Goal: Task Accomplishment & Management: Complete application form

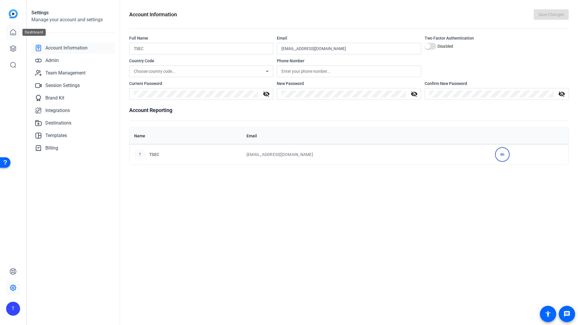
click at [11, 31] on icon at bounding box center [12, 32] width 5 height 6
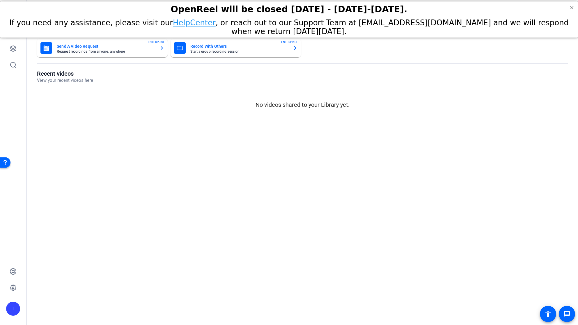
click at [15, 91] on div "T" at bounding box center [13, 162] width 26 height 325
click at [12, 51] on icon at bounding box center [13, 48] width 7 height 7
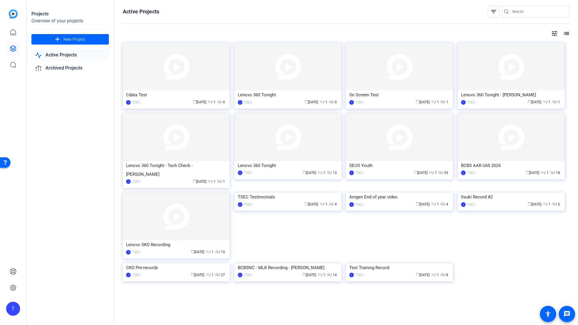
scroll to position [0, 0]
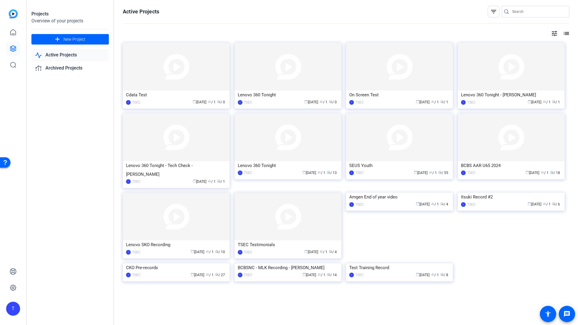
click at [70, 55] on link "Active Projects" at bounding box center [69, 55] width 77 height 12
click at [10, 31] on icon at bounding box center [12, 32] width 5 height 6
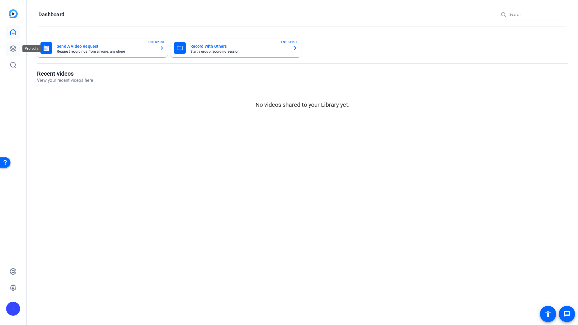
click at [11, 51] on icon at bounding box center [13, 48] width 7 height 7
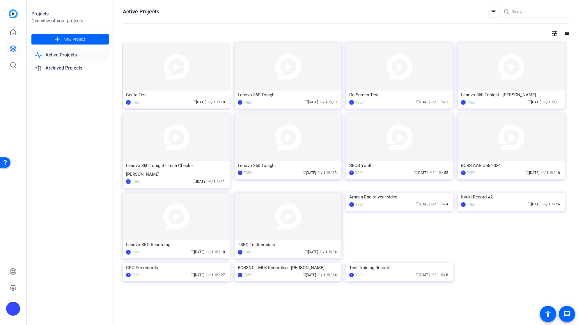
click at [167, 102] on div "calendar_today [DATE] group / 1 radio / 0" at bounding box center [185, 102] width 83 height 6
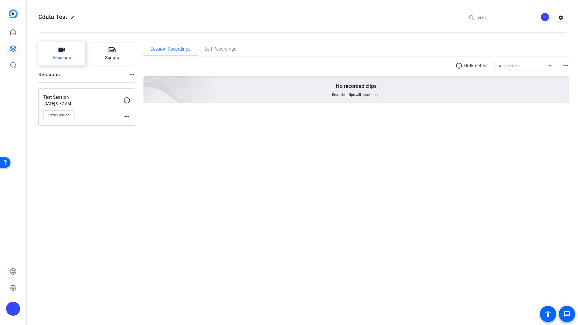
click at [59, 54] on button "Sessions" at bounding box center [61, 53] width 47 height 23
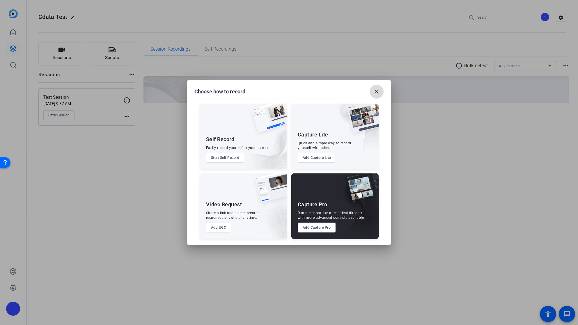
click at [376, 90] on mat-icon "close" at bounding box center [376, 91] width 7 height 7
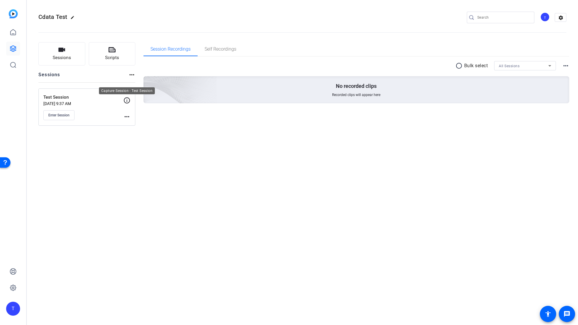
click at [127, 100] on icon at bounding box center [127, 100] width 6 height 6
click at [128, 101] on icon at bounding box center [126, 100] width 7 height 7
click at [128, 117] on mat-icon "more_horiz" at bounding box center [126, 116] width 7 height 7
click at [131, 125] on span "Edit Session" at bounding box center [141, 125] width 26 height 7
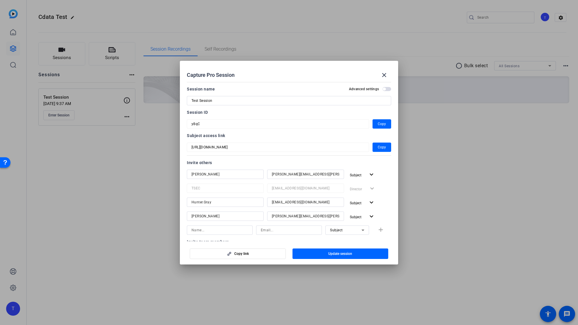
click at [383, 88] on span "button" at bounding box center [384, 89] width 3 height 3
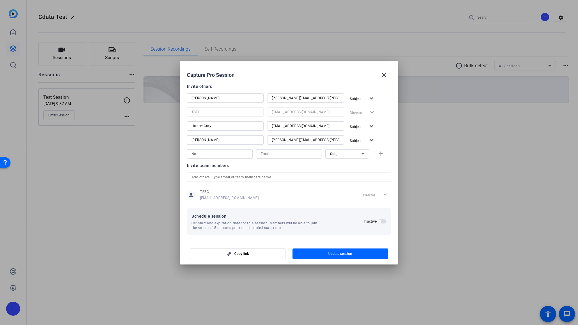
scroll to position [76, 0]
click at [379, 221] on span "button" at bounding box center [379, 221] width 3 height 3
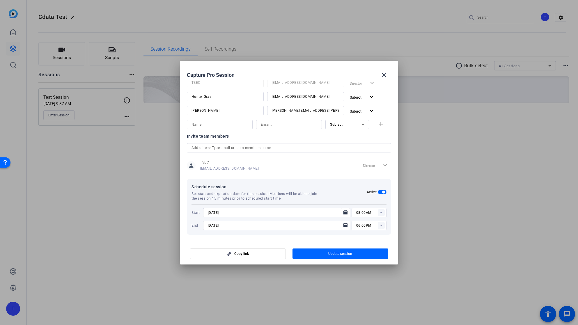
scroll to position [106, 0]
click at [384, 74] on mat-icon "close" at bounding box center [384, 75] width 7 height 7
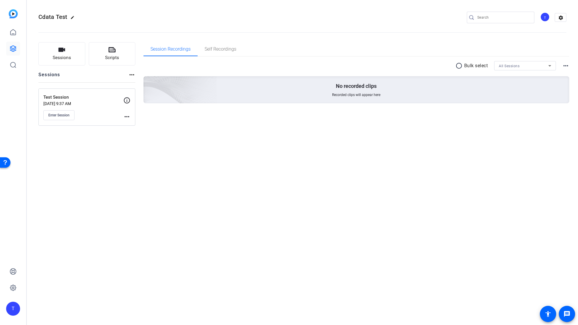
click at [72, 17] on mat-icon "edit" at bounding box center [73, 18] width 7 height 7
click at [67, 16] on input "Cdata Test" at bounding box center [62, 17] width 38 height 7
type input "Cdata Foundations"
click at [89, 17] on span "check_circle" at bounding box center [90, 17] width 7 height 7
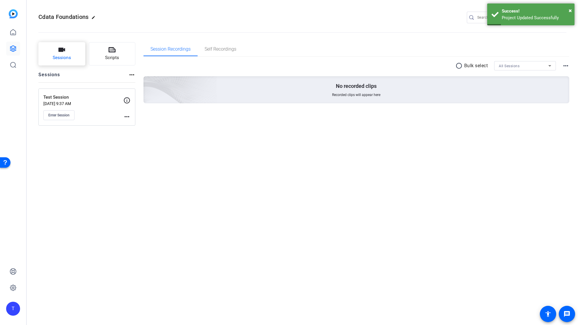
click at [62, 51] on icon "button" at bounding box center [62, 50] width 7 height 4
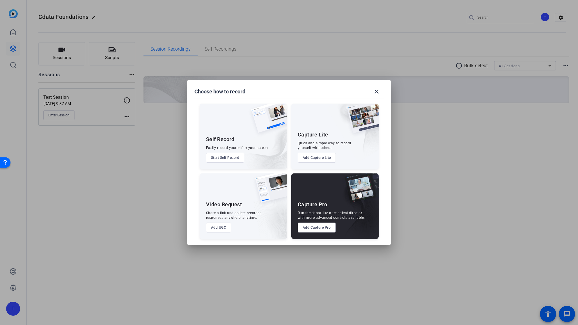
click at [321, 229] on button "Add Capture Pro" at bounding box center [317, 228] width 38 height 10
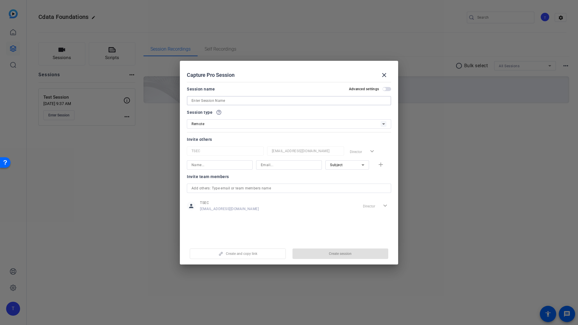
click at [245, 100] on input at bounding box center [289, 100] width 195 height 7
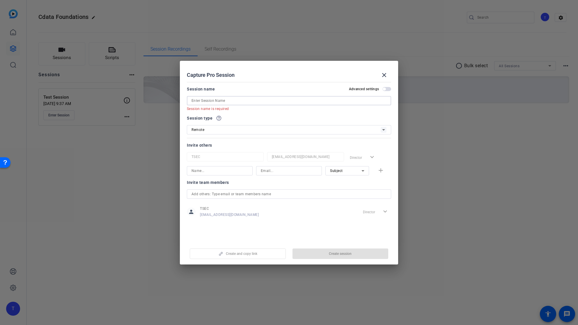
click at [230, 102] on input at bounding box center [289, 100] width 195 height 7
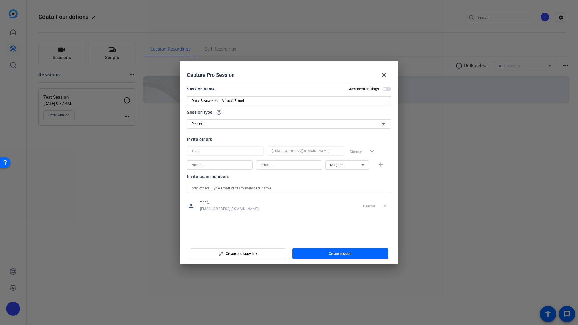
type input "Data & Analytics - Virtual Panel"
click at [384, 123] on icon at bounding box center [383, 124] width 7 height 7
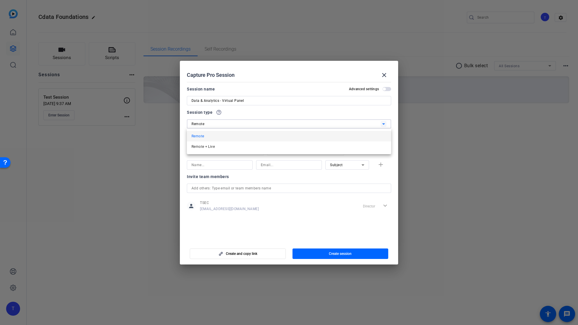
click at [379, 124] on div at bounding box center [289, 162] width 578 height 325
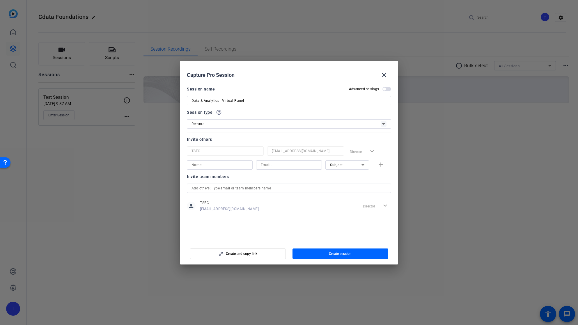
click at [219, 111] on div at bounding box center [289, 108] width 204 height 6
click at [219, 113] on mat-icon "help_outline" at bounding box center [219, 112] width 6 height 6
click at [246, 165] on input at bounding box center [220, 165] width 56 height 7
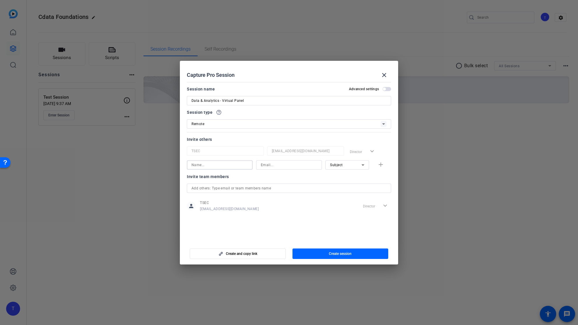
click at [246, 165] on input at bounding box center [220, 165] width 56 height 7
click at [217, 165] on input at bounding box center [220, 165] width 56 height 7
click at [189, 166] on div at bounding box center [220, 164] width 66 height 9
type input "[PERSON_NAME]"
click at [282, 165] on input at bounding box center [289, 165] width 56 height 7
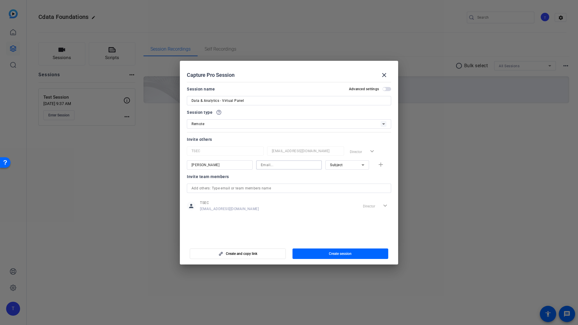
paste input "mailto:[EMAIL_ADDRESS][DOMAIN_NAME]"
drag, startPoint x: 266, startPoint y: 164, endPoint x: 238, endPoint y: 166, distance: 27.4
click at [238, 166] on div "[PERSON_NAME] mailto:[EMAIL_ADDRESS][DOMAIN_NAME] Subject add" at bounding box center [289, 164] width 204 height 9
type input "[EMAIL_ADDRESS][DOMAIN_NAME]"
click at [381, 164] on mat-icon "add" at bounding box center [380, 164] width 7 height 7
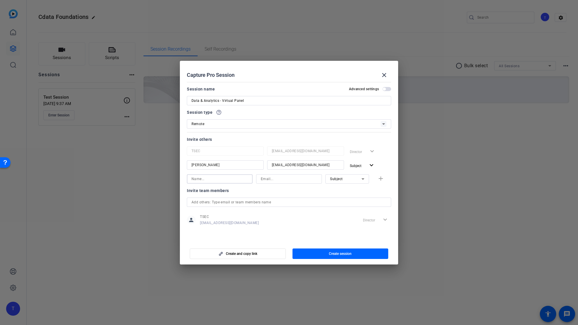
click at [211, 178] on input at bounding box center [220, 179] width 56 height 7
type input "[PERSON_NAME]"
click at [292, 178] on input at bounding box center [289, 179] width 56 height 7
paste input "mailto:[PERSON_NAME][EMAIL_ADDRESS][PERSON_NAME][DOMAIN_NAME]"
click at [261, 179] on input "mailto:[PERSON_NAME][EMAIL_ADDRESS][PERSON_NAME][DOMAIN_NAME]" at bounding box center [289, 179] width 56 height 7
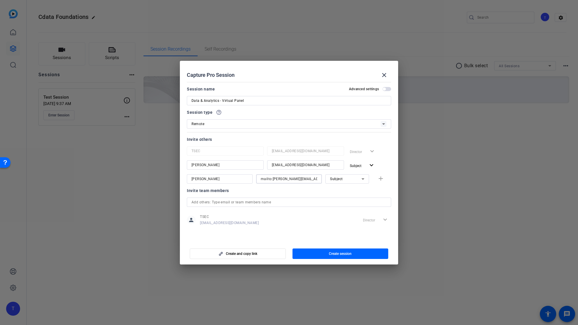
drag, startPoint x: 273, startPoint y: 179, endPoint x: 233, endPoint y: 181, distance: 39.3
click at [233, 181] on div "[PERSON_NAME] mailto:[PERSON_NAME][EMAIL_ADDRESS][PERSON_NAME][DOMAIN_NAME] Sub…" at bounding box center [289, 178] width 204 height 9
type input "[PERSON_NAME][EMAIL_ADDRESS][PERSON_NAME][DOMAIN_NAME]"
click at [393, 179] on mat-dialog-content "Session name Advanced settings Data & Analytics - Virtual Panel Session type he…" at bounding box center [289, 161] width 218 height 162
drag, startPoint x: 337, startPoint y: 202, endPoint x: 362, endPoint y: 203, distance: 25.0
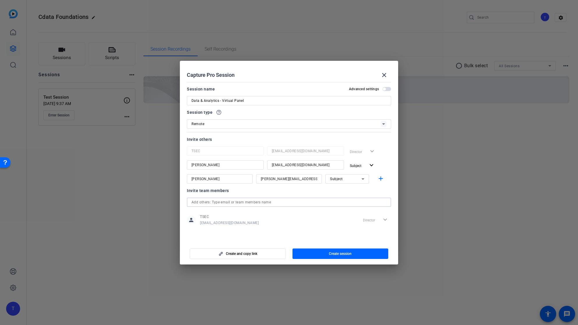
click at [337, 202] on input "text" at bounding box center [289, 202] width 195 height 7
click at [386, 202] on input "text" at bounding box center [289, 202] width 195 height 7
click at [384, 202] on input "text" at bounding box center [289, 202] width 195 height 7
click at [394, 189] on mat-dialog-content "Session name Advanced settings Data & Analytics - Virtual Panel Session type he…" at bounding box center [289, 161] width 218 height 162
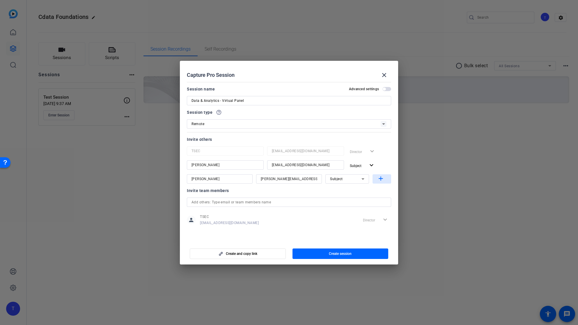
click at [381, 179] on mat-icon "add" at bounding box center [380, 178] width 7 height 7
click at [366, 192] on icon at bounding box center [363, 193] width 7 height 7
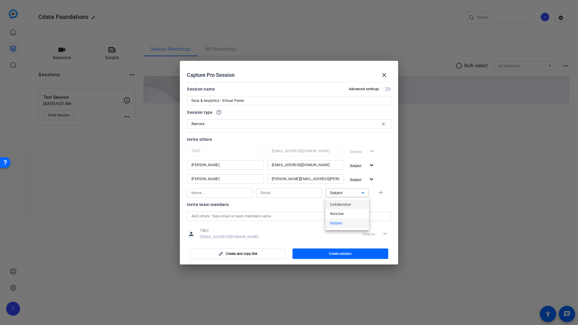
click at [349, 205] on span "Collaborator" at bounding box center [340, 204] width 21 height 7
click at [208, 195] on input at bounding box center [220, 193] width 56 height 7
type input "[PERSON_NAME]"
type input "[PERSON_NAME][EMAIL_ADDRESS][PERSON_NAME][DOMAIN_NAME]"
click at [384, 89] on span "button" at bounding box center [384, 89] width 3 height 3
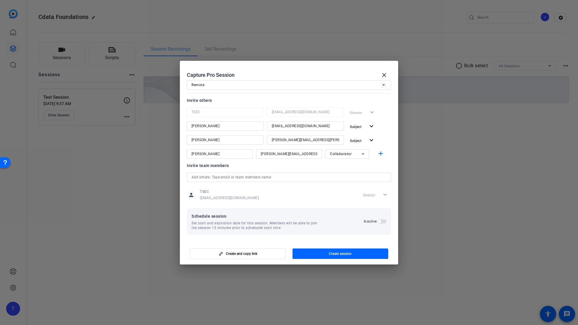
scroll to position [39, 0]
click at [380, 221] on span "button" at bounding box center [379, 221] width 3 height 3
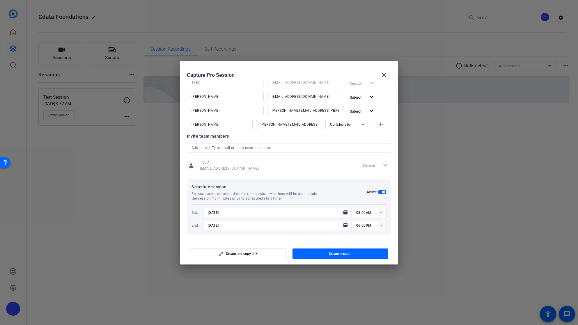
scroll to position [68, 0]
click at [346, 213] on icon "Open calendar" at bounding box center [346, 213] width 4 height 4
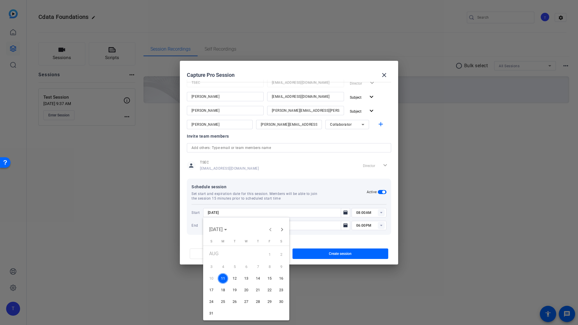
click at [235, 278] on span "12" at bounding box center [234, 278] width 10 height 10
type input "[DATE]"
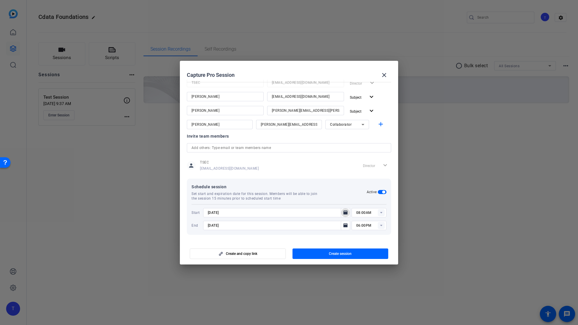
click at [382, 213] on rect at bounding box center [381, 212] width 7 height 7
click at [361, 251] on span "10:00AM" at bounding box center [363, 252] width 15 height 4
type input "10:00AM"
click at [343, 226] on icon "Open calendar" at bounding box center [345, 225] width 5 height 7
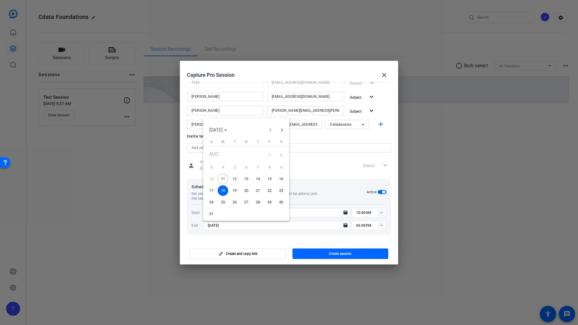
click at [232, 176] on span "12" at bounding box center [234, 179] width 10 height 10
type input "[DATE]"
click at [382, 225] on icon at bounding box center [381, 225] width 2 height 1
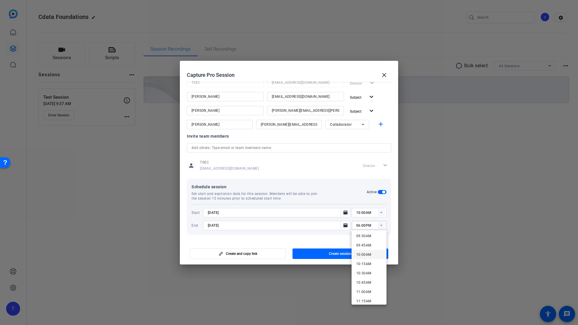
scroll to position [369, 0]
click at [362, 259] on span "10:30AM" at bounding box center [363, 259] width 15 height 4
type input "10:30AM"
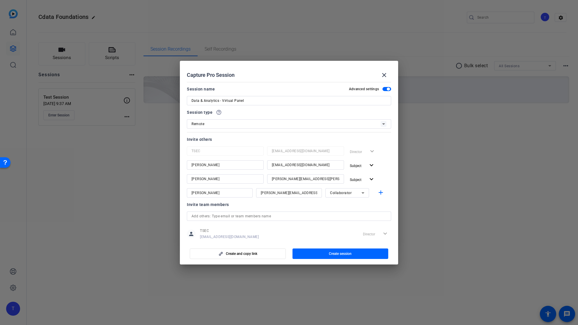
scroll to position [0, 0]
click at [192, 101] on input "Data & Analytics - Virtual Panel" at bounding box center [289, 100] width 195 height 7
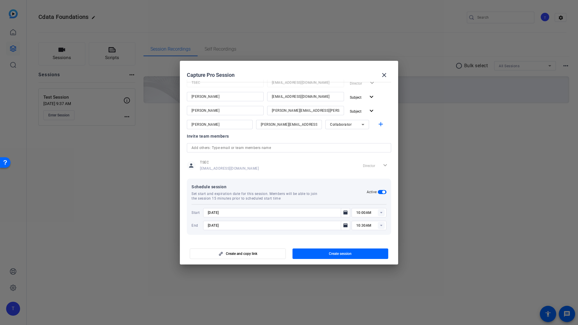
scroll to position [68, 0]
click at [363, 124] on icon at bounding box center [363, 124] width 3 height 1
click at [346, 135] on span "Collaborator" at bounding box center [340, 136] width 21 height 7
click at [394, 152] on mat-dialog-content "Session name Advanced settings Data & Analytics - Virtual Panel Session type he…" at bounding box center [289, 161] width 218 height 162
click at [344, 252] on span "Create session" at bounding box center [340, 254] width 23 height 5
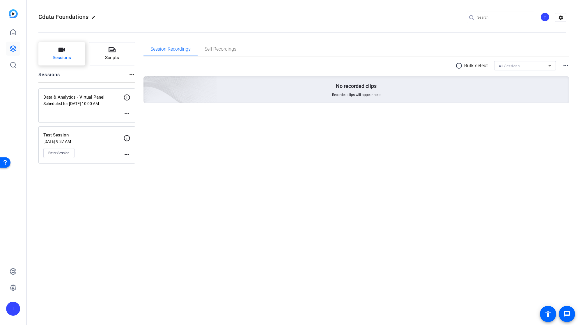
click at [61, 52] on icon "button" at bounding box center [61, 49] width 7 height 7
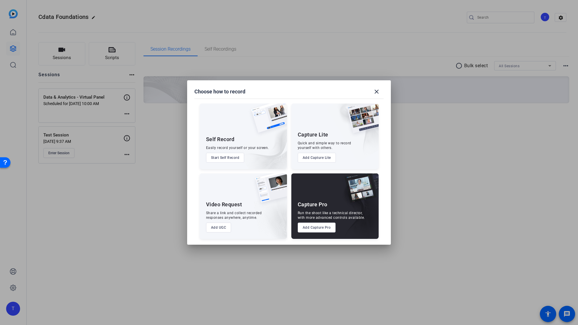
click at [320, 231] on button "Add Capture Pro" at bounding box center [317, 228] width 38 height 10
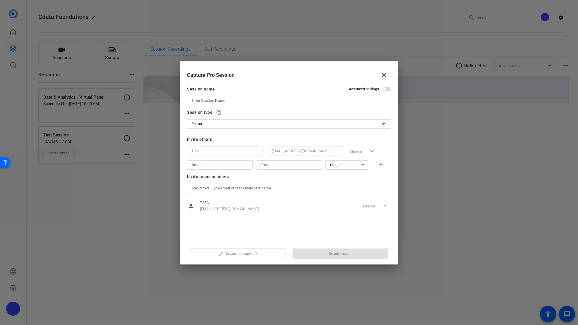
click at [216, 101] on input at bounding box center [289, 100] width 195 height 7
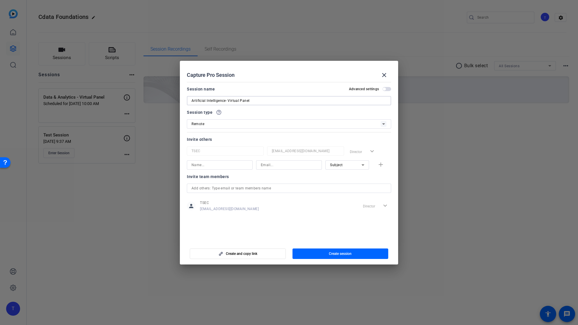
type input "Artificial Intelligence- Virtual Panel"
paste input "[PERSON_NAME]"
type input "[PERSON_NAME]"
paste input "mailto:[PERSON_NAME][EMAIL_ADDRESS][PERSON_NAME][PERSON_NAME][DOMAIN_NAME]"
click at [262, 166] on input "mailto:[PERSON_NAME][EMAIL_ADDRESS][PERSON_NAME][PERSON_NAME][DOMAIN_NAME]" at bounding box center [289, 165] width 56 height 7
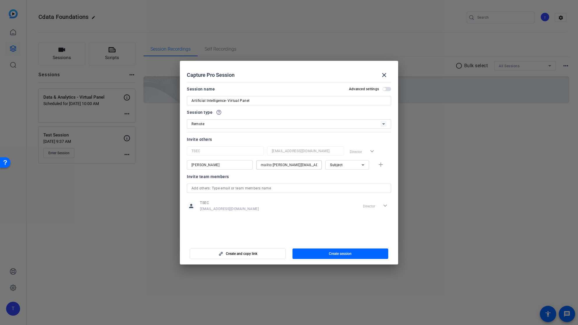
click at [273, 164] on input "mailto:[PERSON_NAME][EMAIL_ADDRESS][PERSON_NAME][PERSON_NAME][DOMAIN_NAME]" at bounding box center [289, 165] width 56 height 7
type input "[PERSON_NAME][EMAIL_ADDRESS][PERSON_NAME][PERSON_NAME][DOMAIN_NAME]"
click at [380, 164] on mat-icon "add" at bounding box center [380, 164] width 7 height 7
click at [204, 179] on input at bounding box center [220, 179] width 56 height 7
paste input "[PERSON_NAME]"
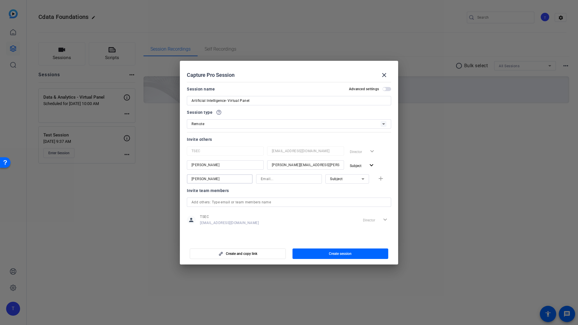
type input "[PERSON_NAME]"
click at [288, 180] on input at bounding box center [289, 179] width 56 height 7
click at [275, 178] on input at bounding box center [289, 179] width 56 height 7
paste input "mailto:[PERSON_NAME][EMAIL_ADDRESS][PERSON_NAME][DOMAIN_NAME]"
click at [261, 179] on input "mailto:[PERSON_NAME][EMAIL_ADDRESS][PERSON_NAME][DOMAIN_NAME]" at bounding box center [289, 179] width 56 height 7
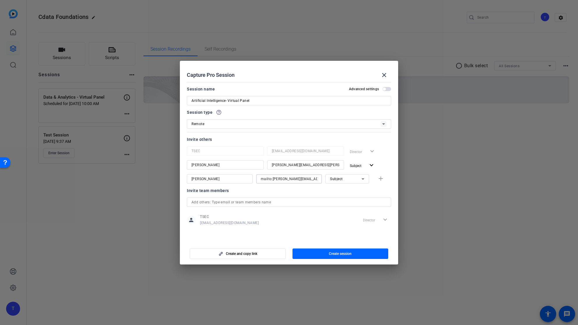
drag, startPoint x: 272, startPoint y: 180, endPoint x: 242, endPoint y: 179, distance: 30.0
click at [242, 179] on div "[PERSON_NAME] mailto:[PERSON_NAME][EMAIL_ADDRESS][PERSON_NAME][DOMAIN_NAME] Sub…" at bounding box center [289, 178] width 204 height 9
type input "[PERSON_NAME][EMAIL_ADDRESS][PERSON_NAME][DOMAIN_NAME]"
click at [380, 178] on mat-icon "add" at bounding box center [380, 178] width 7 height 7
click at [208, 193] on input at bounding box center [220, 193] width 56 height 7
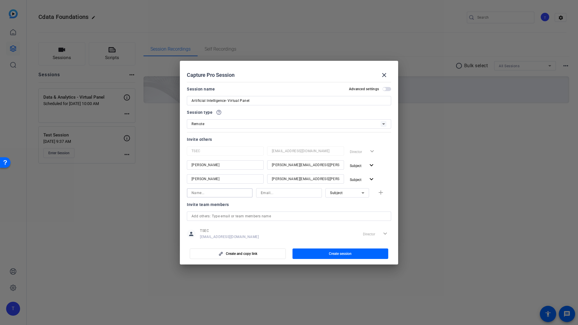
paste input "[PERSON_NAME]"
type input "[PERSON_NAME]"
click at [285, 194] on input at bounding box center [289, 193] width 56 height 7
click at [268, 192] on input at bounding box center [289, 193] width 56 height 7
paste input "mailto:[EMAIL_ADDRESS][DOMAIN_NAME]"
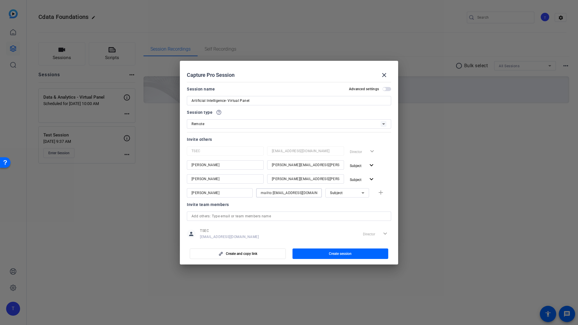
drag, startPoint x: 273, startPoint y: 193, endPoint x: 229, endPoint y: 195, distance: 43.4
click at [229, 195] on div "[PERSON_NAME] mailto:[EMAIL_ADDRESS][DOMAIN_NAME] Subject add" at bounding box center [289, 192] width 204 height 9
type input "[EMAIL_ADDRESS][DOMAIN_NAME]"
click at [382, 192] on mat-icon "add" at bounding box center [380, 192] width 7 height 7
click at [360, 206] on icon at bounding box center [363, 207] width 7 height 7
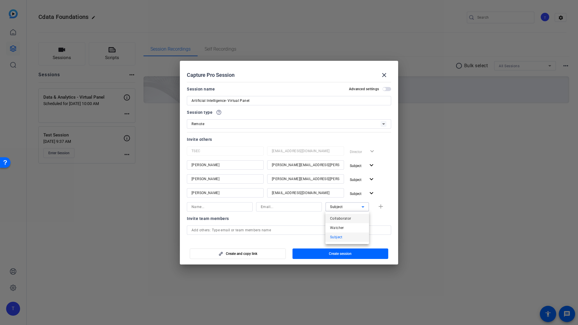
click at [352, 218] on mat-option "Collaborator" at bounding box center [348, 218] width 44 height 9
click at [232, 207] on input at bounding box center [220, 207] width 56 height 7
type input "[PERSON_NAME]"
type input "[PERSON_NAME][EMAIL_ADDRESS][PERSON_NAME][DOMAIN_NAME]"
click at [383, 90] on span "button" at bounding box center [384, 89] width 3 height 3
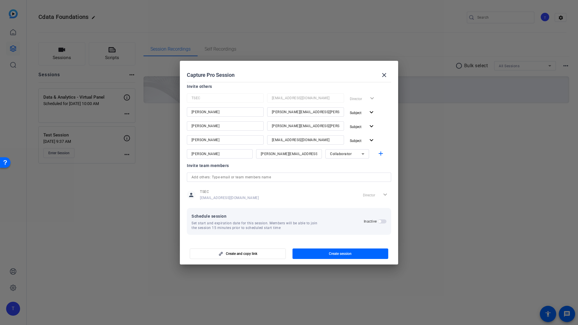
scroll to position [53, 0]
click at [379, 222] on span "button" at bounding box center [379, 221] width 3 height 3
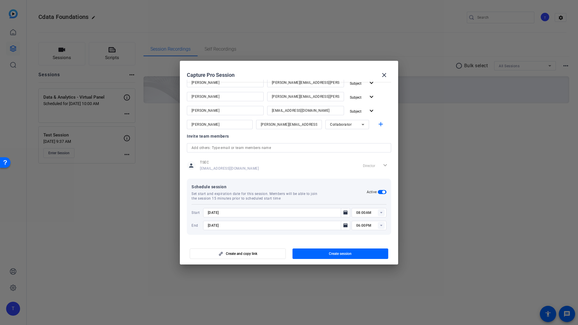
scroll to position [82, 0]
click at [348, 214] on mat-icon "Open calendar" at bounding box center [345, 212] width 7 height 7
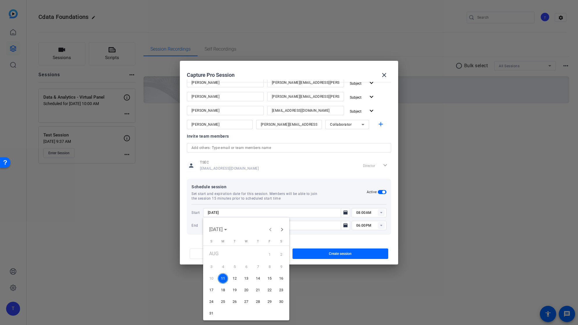
drag, startPoint x: 237, startPoint y: 278, endPoint x: 268, endPoint y: 264, distance: 33.6
click at [237, 278] on span "12" at bounding box center [234, 278] width 10 height 10
type input "[DATE]"
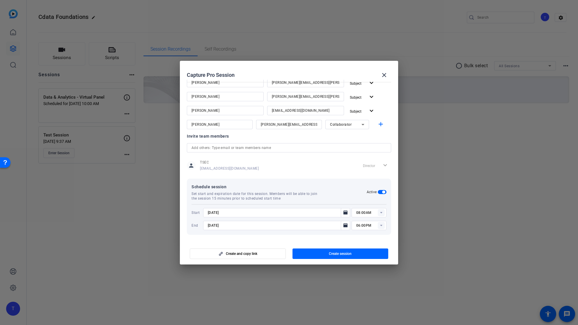
drag, startPoint x: 383, startPoint y: 213, endPoint x: 381, endPoint y: 216, distance: 3.5
click at [382, 213] on rect at bounding box center [381, 212] width 7 height 7
click at [365, 279] on span "10:30AM" at bounding box center [363, 280] width 15 height 4
type input "10:30AM"
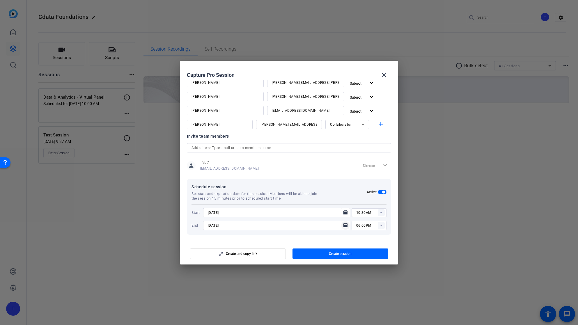
click at [344, 226] on icon "Open calendar" at bounding box center [346, 225] width 4 height 4
click at [234, 177] on span "12" at bounding box center [234, 179] width 10 height 10
type input "[DATE]"
click at [382, 225] on rect at bounding box center [381, 225] width 7 height 7
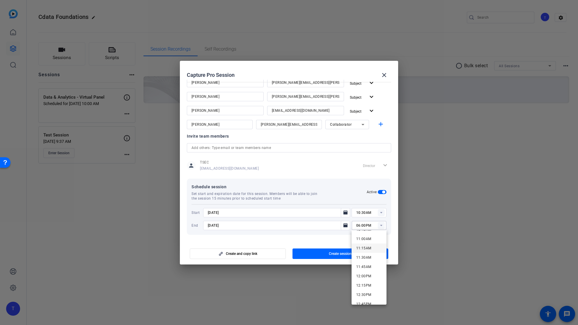
scroll to position [408, 0]
click at [361, 240] on span "11:00AM" at bounding box center [363, 239] width 15 height 4
type input "11:00AM"
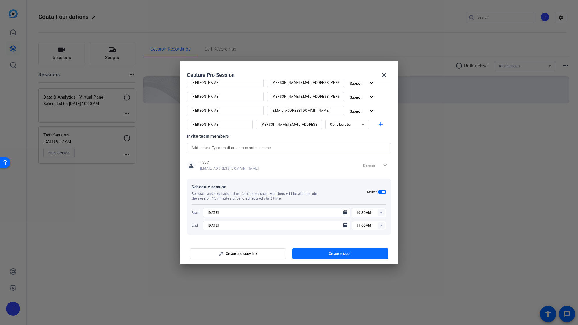
click at [341, 253] on span "Create session" at bounding box center [340, 254] width 23 height 5
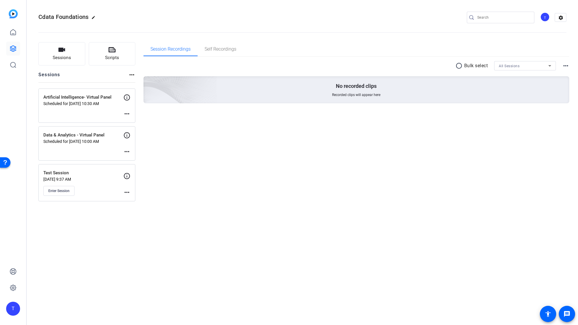
click at [96, 178] on p "[DATE] 9:37 AM" at bounding box center [83, 179] width 80 height 5
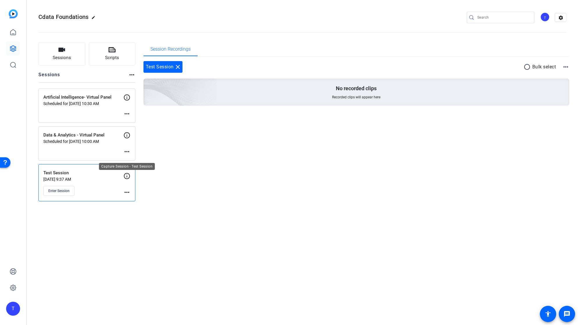
click at [128, 176] on icon at bounding box center [126, 176] width 7 height 7
click at [126, 192] on mat-icon "more_horiz" at bounding box center [126, 192] width 7 height 7
click at [133, 202] on span "Edit Session" at bounding box center [141, 200] width 26 height 7
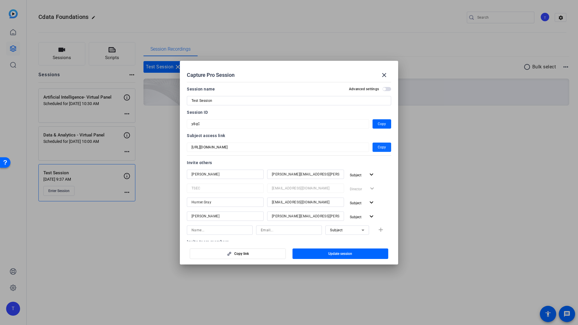
scroll to position [0, 0]
click at [381, 123] on span "Copy" at bounding box center [382, 123] width 8 height 7
click at [386, 75] on mat-icon "close" at bounding box center [384, 75] width 7 height 7
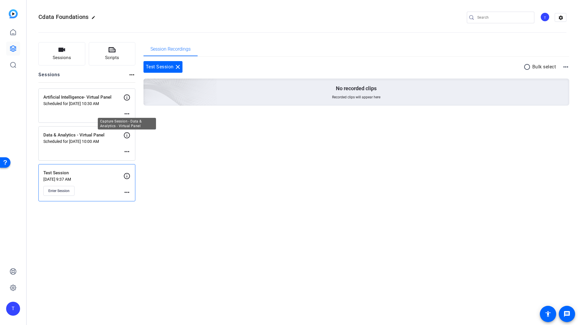
click at [128, 136] on icon at bounding box center [126, 135] width 7 height 7
click at [128, 149] on mat-icon "more_horiz" at bounding box center [126, 151] width 7 height 7
click at [132, 158] on span "Edit Session" at bounding box center [141, 160] width 26 height 7
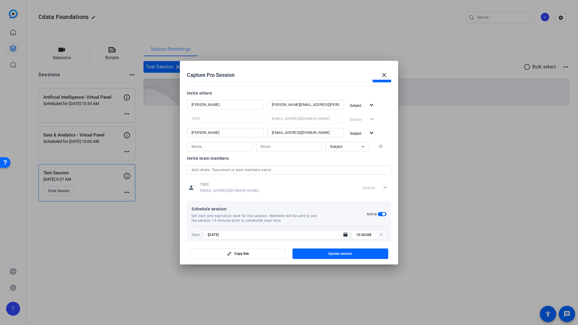
scroll to position [69, 0]
click at [362, 146] on icon at bounding box center [363, 147] width 7 height 7
click at [363, 146] on div at bounding box center [289, 162] width 578 height 325
click at [215, 148] on input at bounding box center [220, 147] width 56 height 7
type input "[PERSON_NAME]"
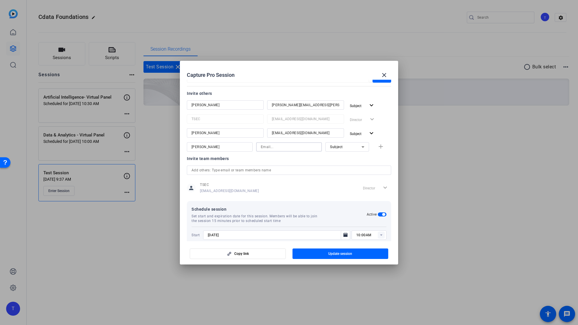
paste input "[PERSON_NAME][EMAIL_ADDRESS][DOMAIN_NAME]"
type input "[PERSON_NAME][EMAIL_ADDRESS][DOMAIN_NAME]"
click at [349, 147] on div "Subject" at bounding box center [345, 146] width 31 height 7
click at [349, 169] on mat-option "Watcher" at bounding box center [348, 167] width 44 height 9
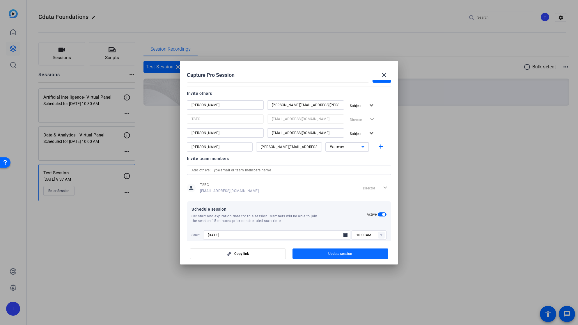
click at [339, 252] on span "Update session" at bounding box center [340, 254] width 24 height 5
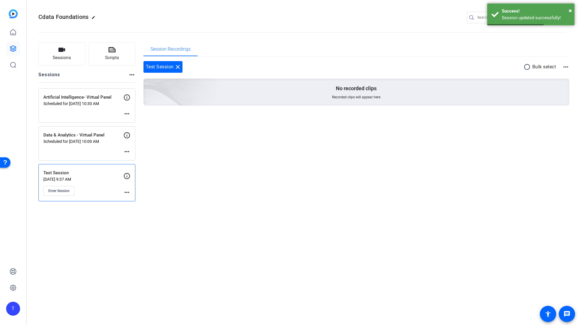
click at [127, 113] on mat-icon "more_horiz" at bounding box center [126, 113] width 7 height 7
click at [132, 122] on span "Edit Session" at bounding box center [141, 122] width 26 height 7
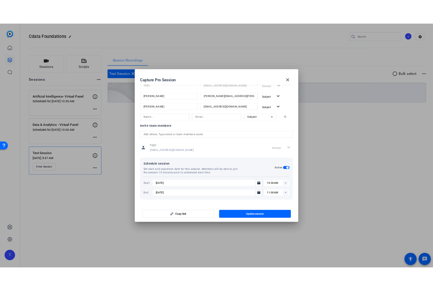
scroll to position [106, 0]
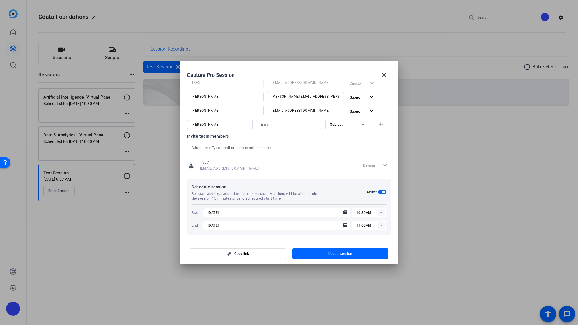
type input "[PERSON_NAME]"
paste input "[PERSON_NAME][EMAIL_ADDRESS][DOMAIN_NAME]"
type input "[PERSON_NAME][EMAIL_ADDRESS][DOMAIN_NAME]"
click at [364, 124] on icon at bounding box center [363, 124] width 7 height 7
click at [349, 146] on mat-option "Watcher" at bounding box center [348, 145] width 44 height 9
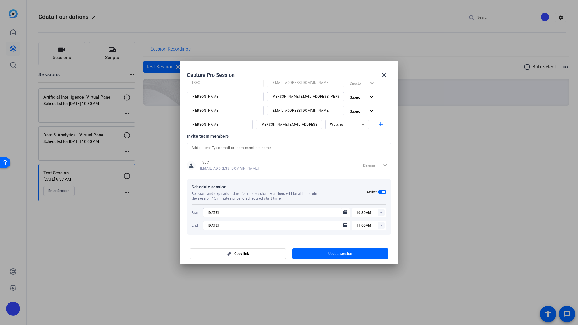
click at [392, 131] on mat-dialog-content "Session name Advanced settings Artificial Intelligence- Virtual Panel Session I…" at bounding box center [289, 161] width 218 height 162
click at [352, 254] on span "Update session" at bounding box center [340, 254] width 24 height 5
